Goal: Information Seeking & Learning: Compare options

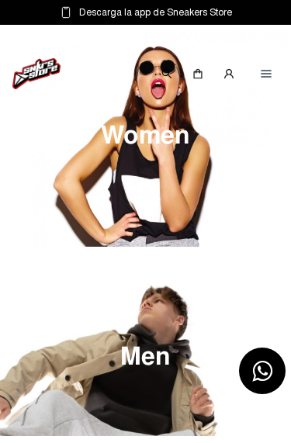
click at [181, 195] on img at bounding box center [145, 136] width 291 height 222
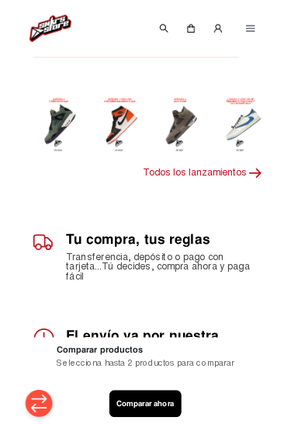
scroll to position [188, 0]
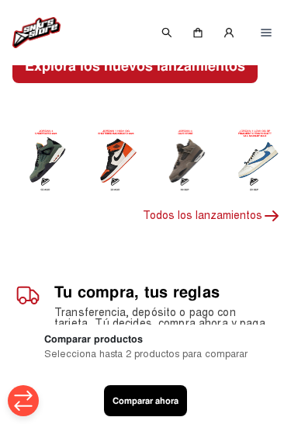
click at [126, 149] on img at bounding box center [117, 159] width 47 height 67
click at [119, 161] on img at bounding box center [117, 159] width 47 height 67
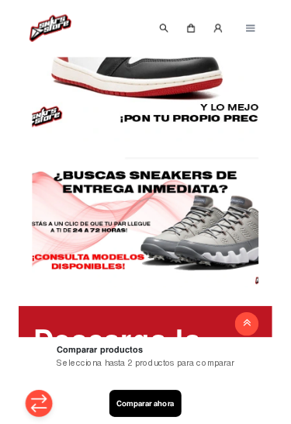
scroll to position [1738, 0]
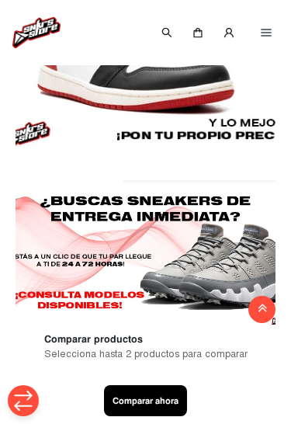
click at [164, 399] on button "Comparar ahora" at bounding box center [145, 400] width 83 height 31
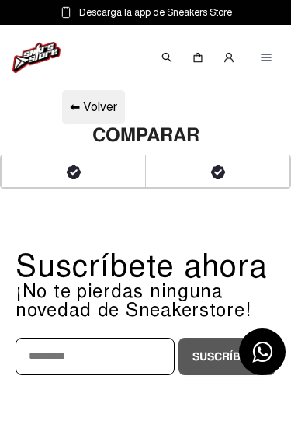
click at [38, 58] on img at bounding box center [36, 57] width 48 height 31
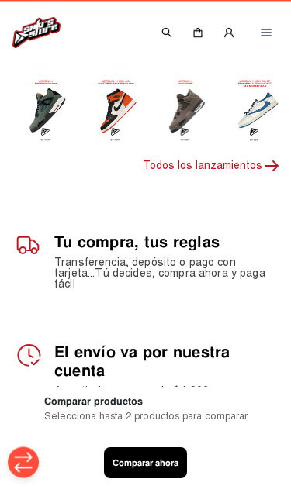
scroll to position [237, 0]
click at [114, 111] on img at bounding box center [117, 110] width 47 height 67
click at [128, 111] on img at bounding box center [117, 110] width 47 height 67
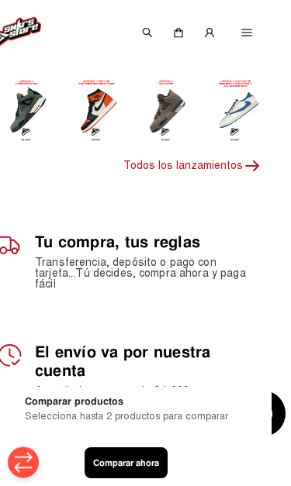
scroll to position [237, 19]
click at [206, 168] on p "Todos los lanzamientos" at bounding box center [192, 166] width 138 height 19
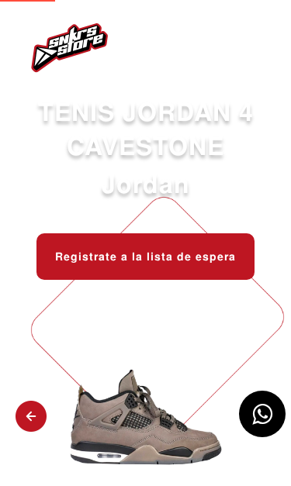
select select
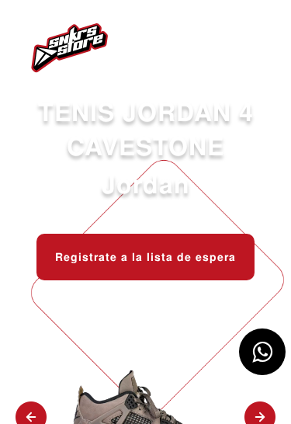
click at [79, 43] on img at bounding box center [70, 48] width 78 height 50
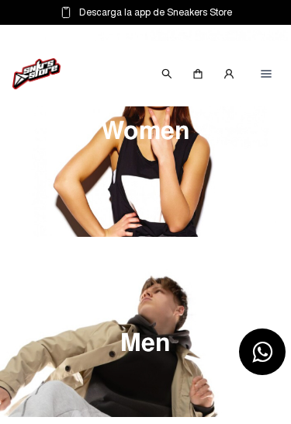
click at [270, 78] on img at bounding box center [266, 73] width 12 height 12
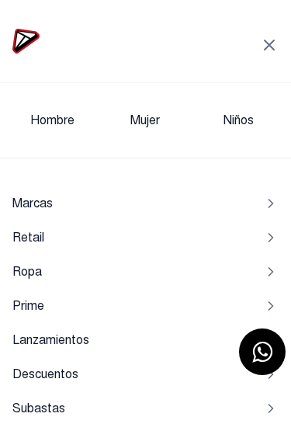
click at [220, 207] on div "Marcas" at bounding box center [145, 203] width 266 height 34
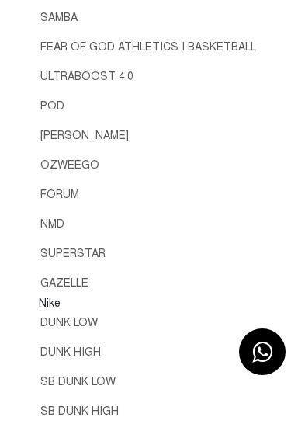
scroll to position [263, 0]
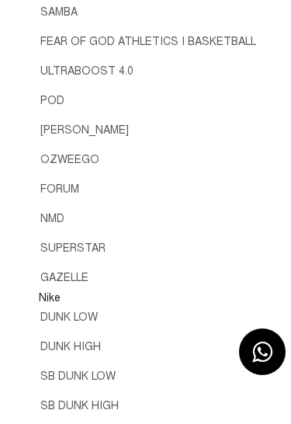
click at [57, 297] on span "Nike" at bounding box center [49, 297] width 25 height 16
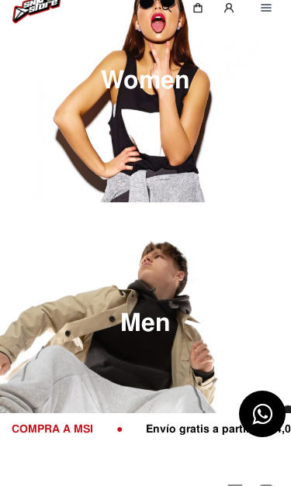
scroll to position [119, 0]
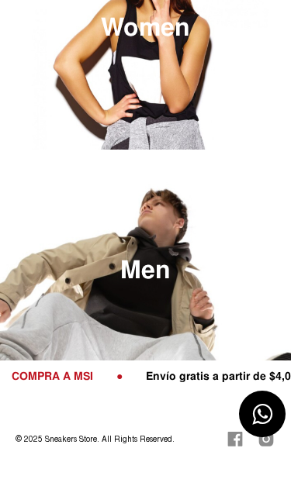
click at [175, 90] on img at bounding box center [145, 28] width 291 height 244
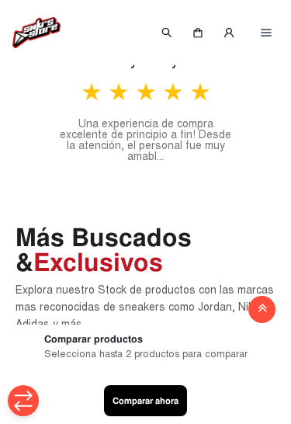
scroll to position [961, 0]
